Goal: Information Seeking & Learning: Check status

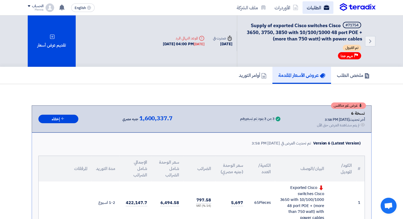
click at [317, 9] on link "الطلبات" at bounding box center [317, 7] width 31 height 13
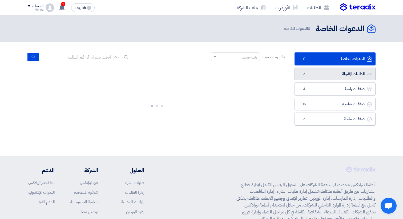
click at [332, 75] on link "الطلبات المقبولة الطلبات المقبولة 6" at bounding box center [334, 74] width 81 height 13
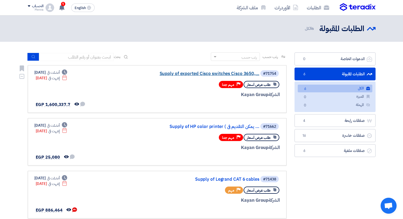
click at [188, 76] on link "Supply of exported Cisco switches Cisco 3650,..." at bounding box center [206, 73] width 107 height 5
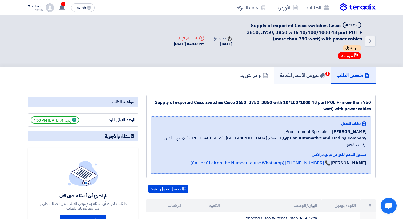
click at [287, 78] on h5 "عروض الأسعار المقدمة 1" at bounding box center [302, 75] width 45 height 6
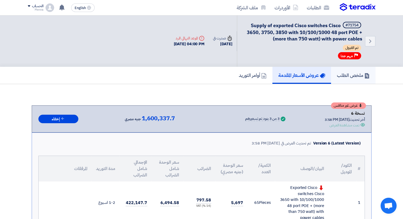
click at [338, 79] on link "ملخص الطلب" at bounding box center [353, 75] width 44 height 17
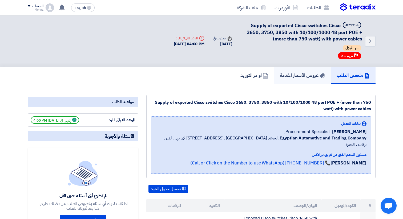
click at [306, 80] on link "عروض الأسعار المقدمة" at bounding box center [302, 75] width 57 height 17
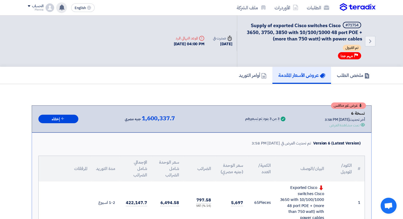
click at [64, 10] on div "تم مشاهدة العرض المقدم للطلب "Supply of exported Cisco switches Cisco 3650, 375…" at bounding box center [61, 7] width 11 height 11
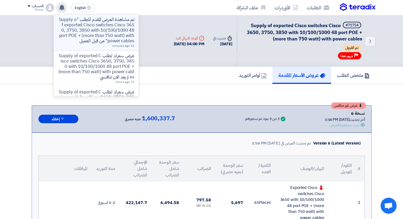
click at [95, 31] on p "تم مشاهدة العرض المقدم للطلب "Supply of exported Cisco switches Cisco 3650, 375…" at bounding box center [96, 30] width 76 height 27
